Goal: Use online tool/utility: Utilize a website feature to perform a specific function

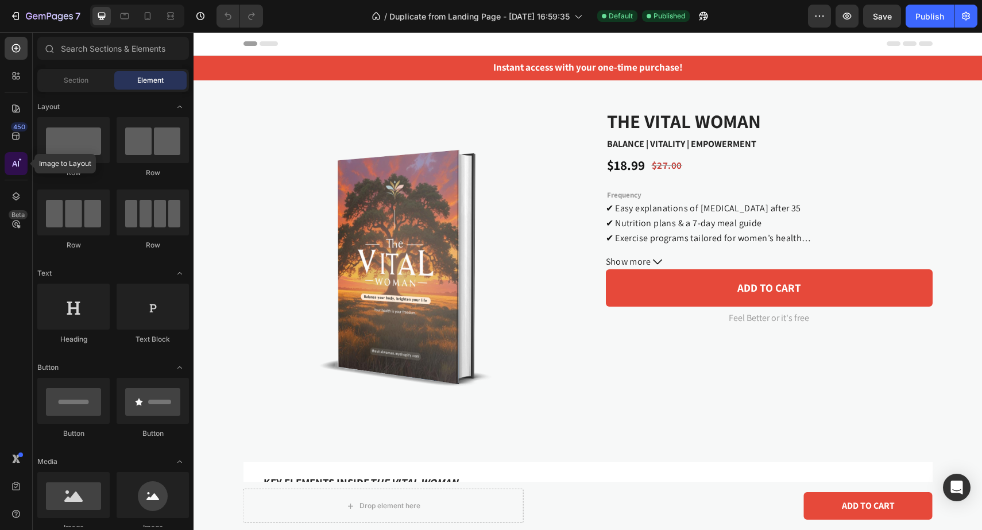
click at [17, 165] on icon at bounding box center [15, 163] width 11 height 11
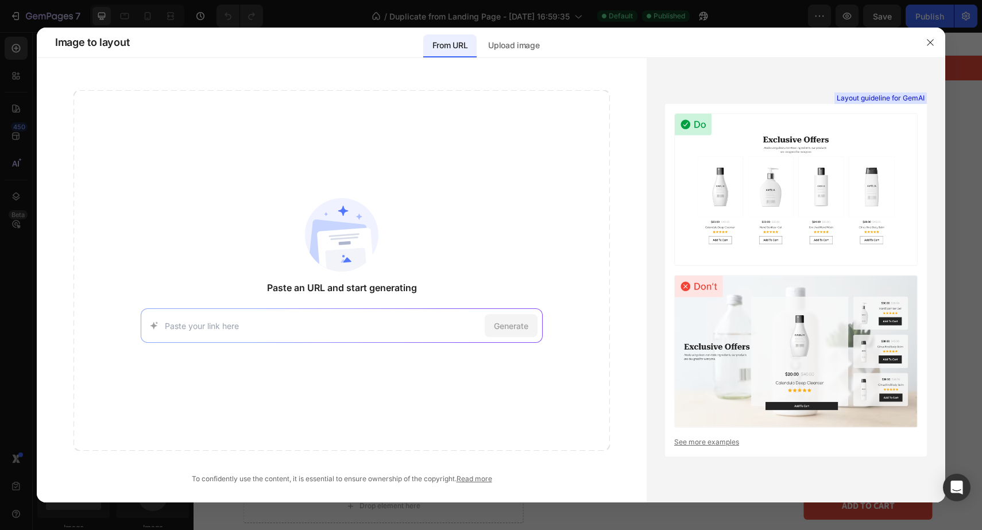
click at [437, 331] on input at bounding box center [323, 326] width 316 height 12
click at [411, 317] on div "[URL][DOMAIN_NAME] Try with this page Generate" at bounding box center [342, 325] width 402 height 34
click at [487, 154] on div "Paste an URL and start generating [URL][DOMAIN_NAME] Try with this page Generate" at bounding box center [341, 270] width 536 height 361
click at [516, 52] on div "Upload image" at bounding box center [513, 45] width 69 height 23
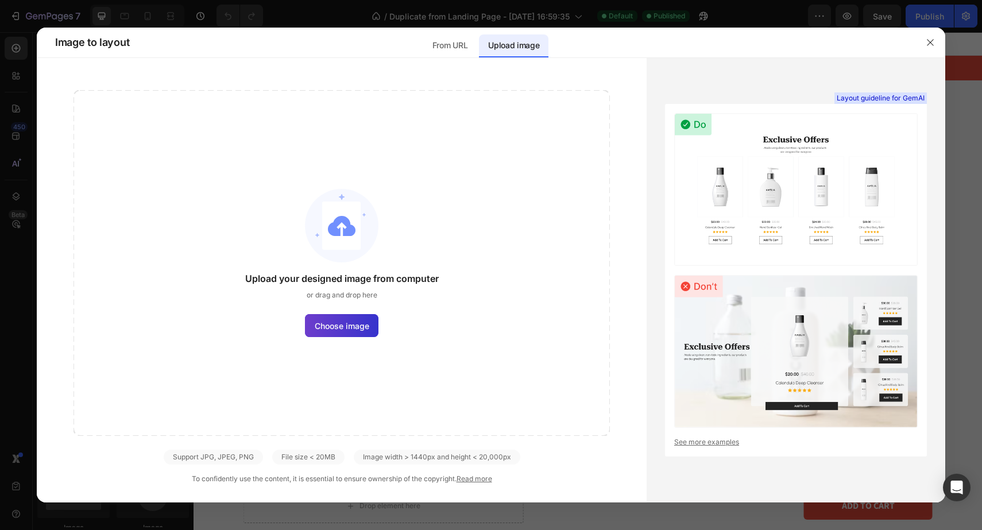
click at [350, 320] on span "Choose image" at bounding box center [342, 326] width 55 height 12
click at [0, 0] on input "Choose image" at bounding box center [0, 0] width 0 height 0
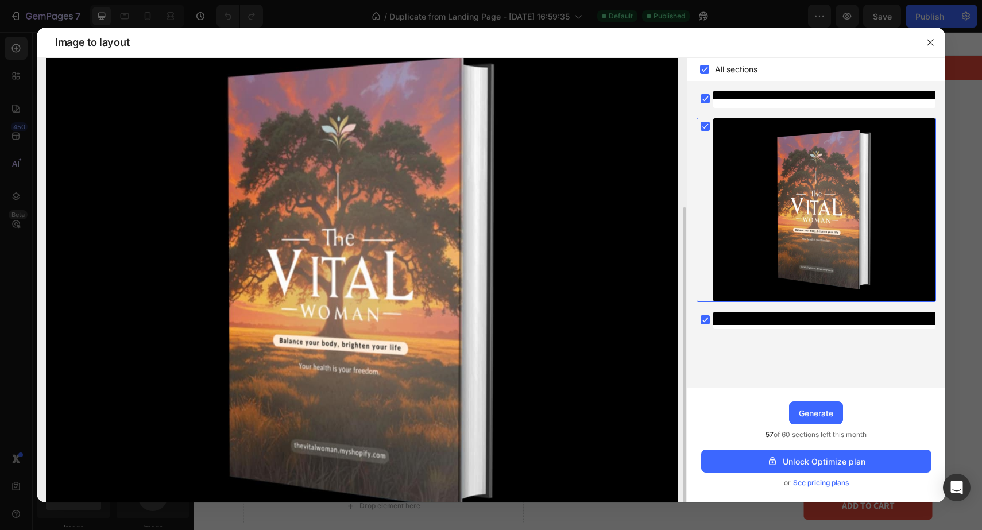
scroll to position [168, 0]
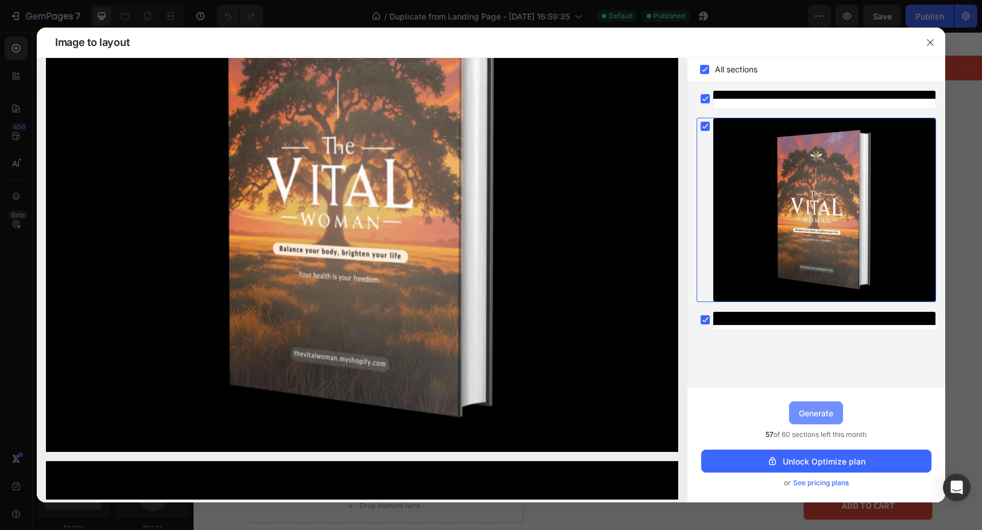
click at [818, 409] on div "Generate" at bounding box center [816, 413] width 34 height 12
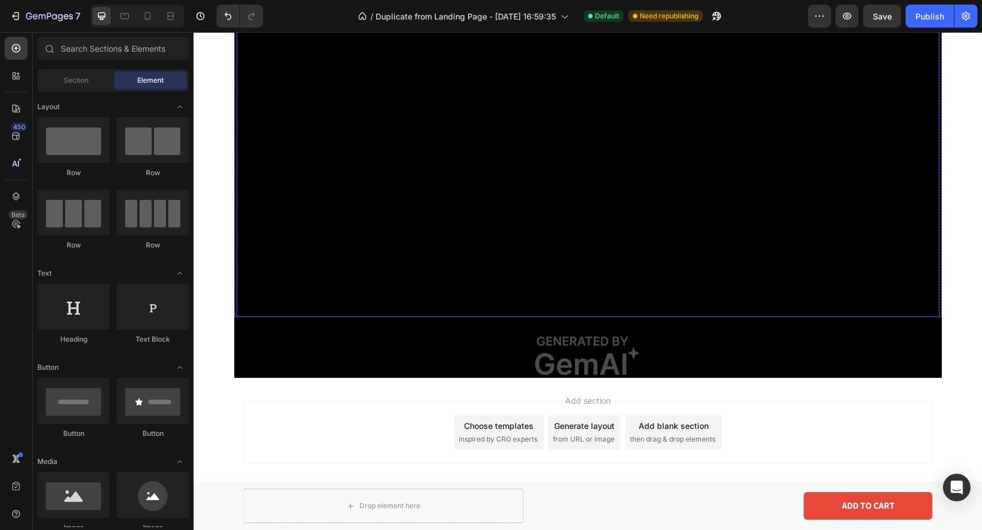
scroll to position [3150, 0]
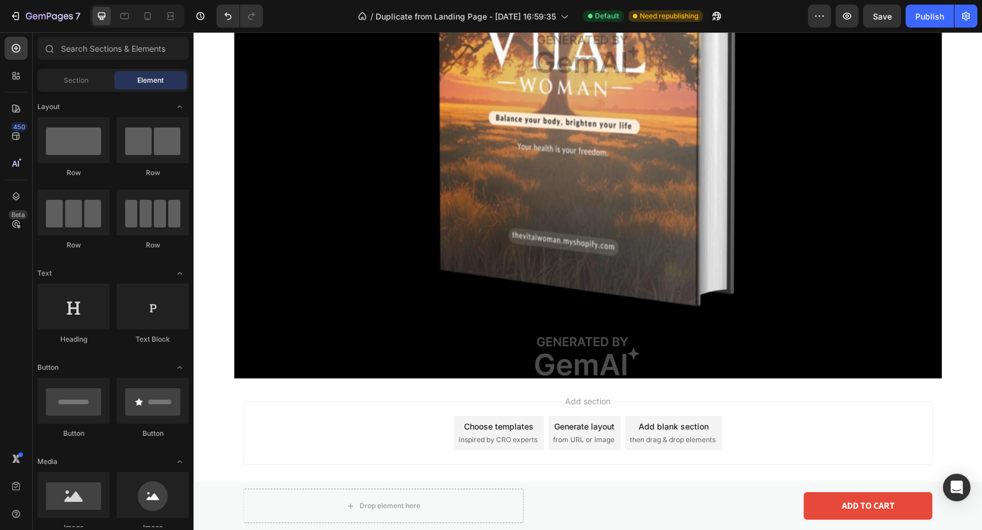
click at [373, 383] on div "Add section Choose templates inspired by CRO experts Generate layout from URL o…" at bounding box center [587, 448] width 788 height 141
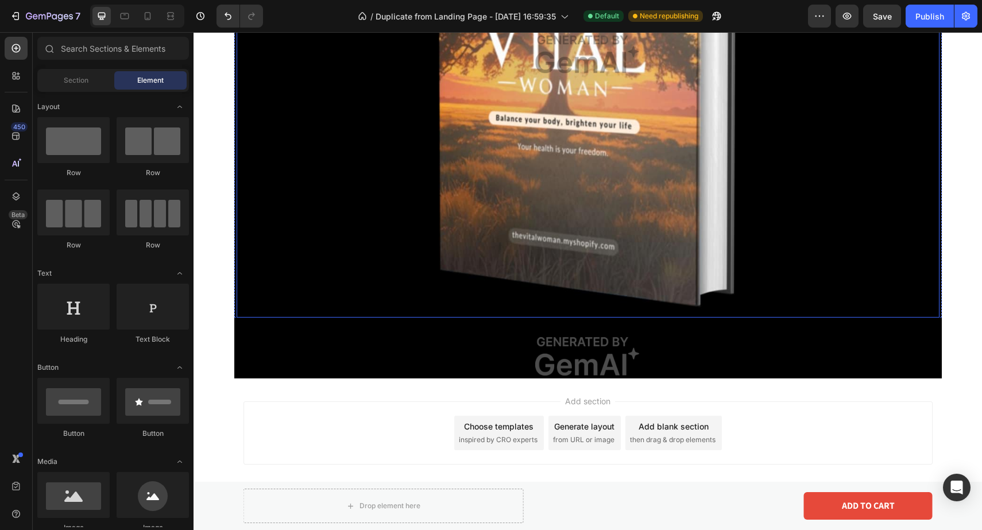
click at [545, 244] on img at bounding box center [588, 53] width 703 height 527
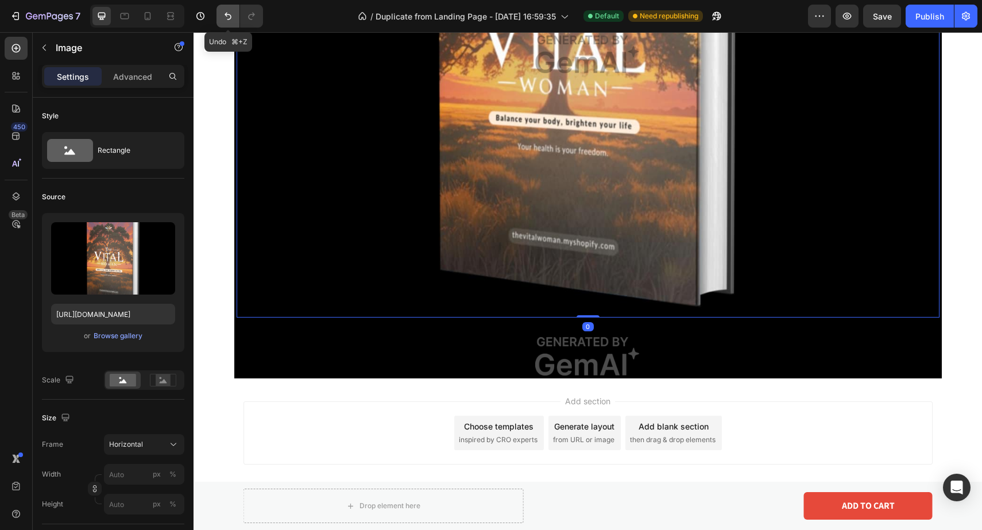
click at [220, 11] on button "Undo/Redo" at bounding box center [227, 16] width 23 height 23
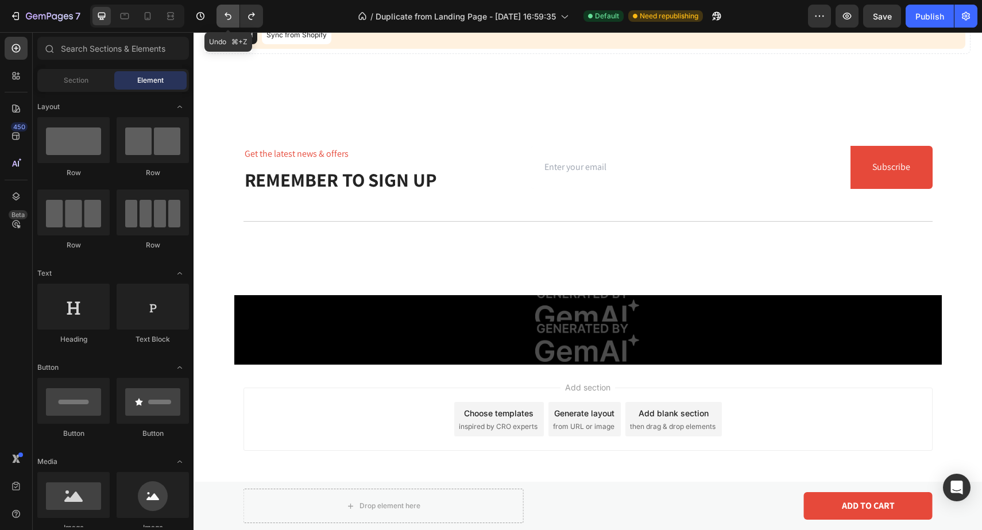
scroll to position [2588, 0]
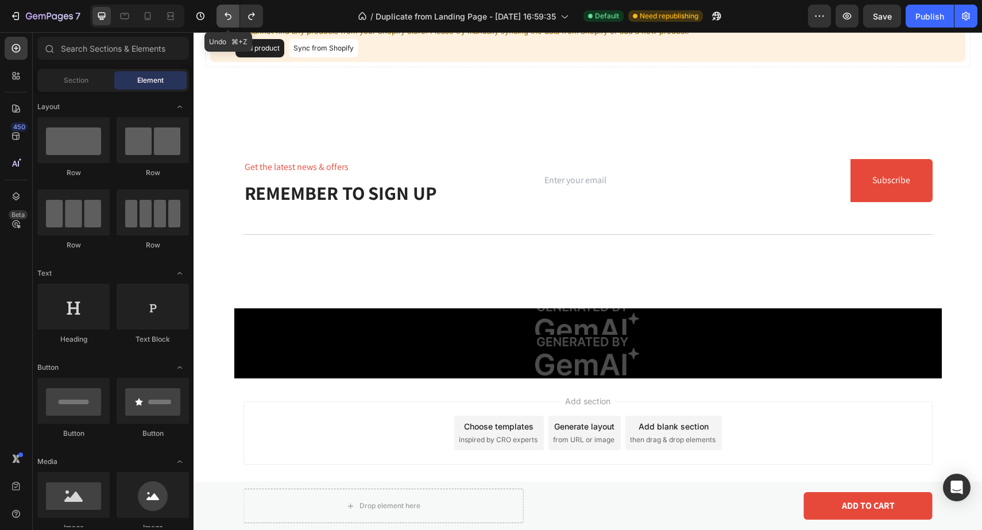
click at [233, 19] on icon "Undo/Redo" at bounding box center [227, 15] width 11 height 11
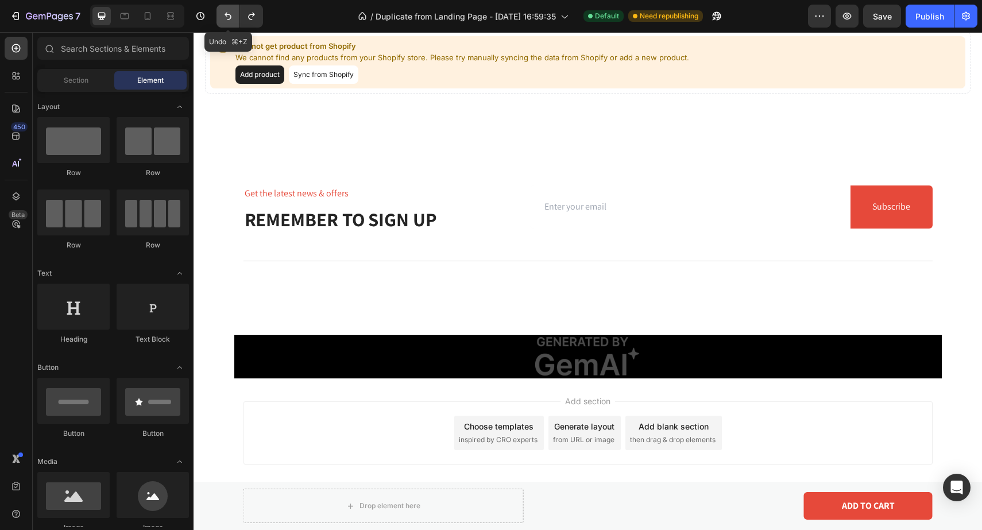
click at [233, 19] on icon "Undo/Redo" at bounding box center [227, 15] width 11 height 11
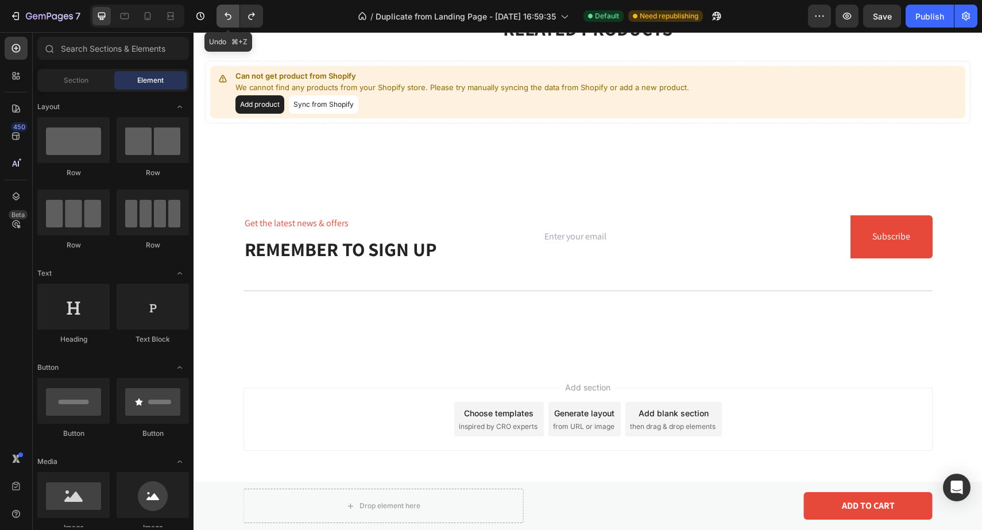
click at [233, 19] on icon "Undo/Redo" at bounding box center [227, 15] width 11 height 11
click at [255, 19] on icon "Undo/Redo" at bounding box center [251, 15] width 11 height 11
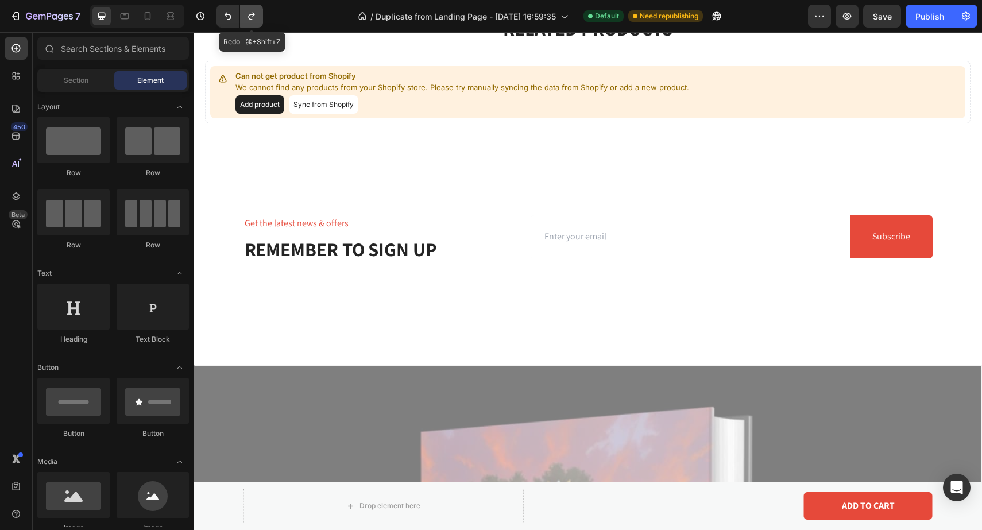
scroll to position [2562, 0]
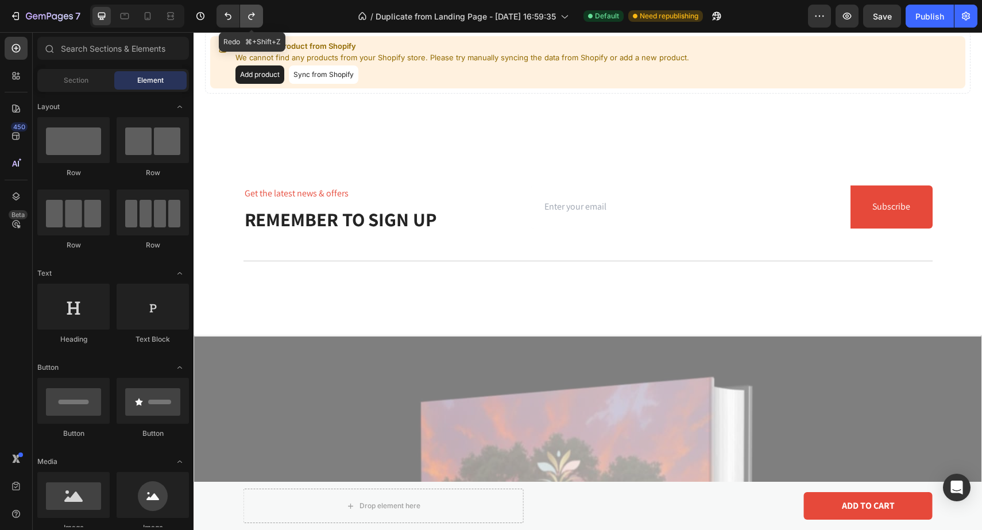
click at [255, 19] on icon "Undo/Redo" at bounding box center [251, 15] width 11 height 11
click at [227, 20] on icon "Undo/Redo" at bounding box center [227, 15] width 11 height 11
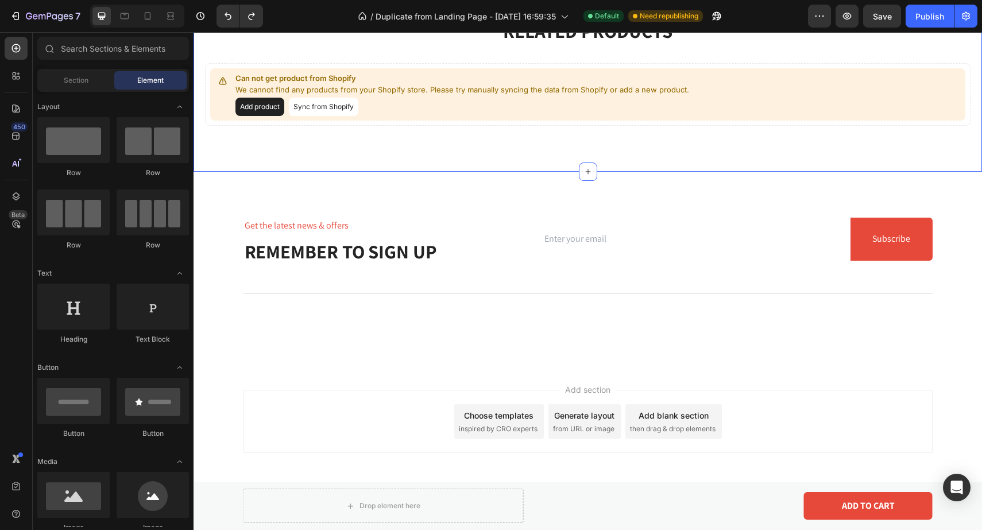
scroll to position [2568, 0]
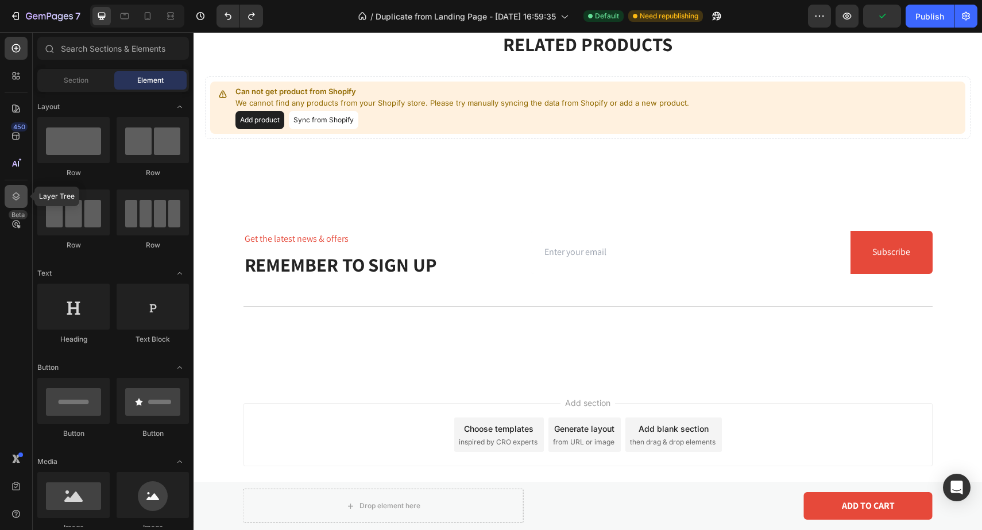
click at [17, 191] on icon at bounding box center [15, 196] width 11 height 11
